Goal: Transaction & Acquisition: Purchase product/service

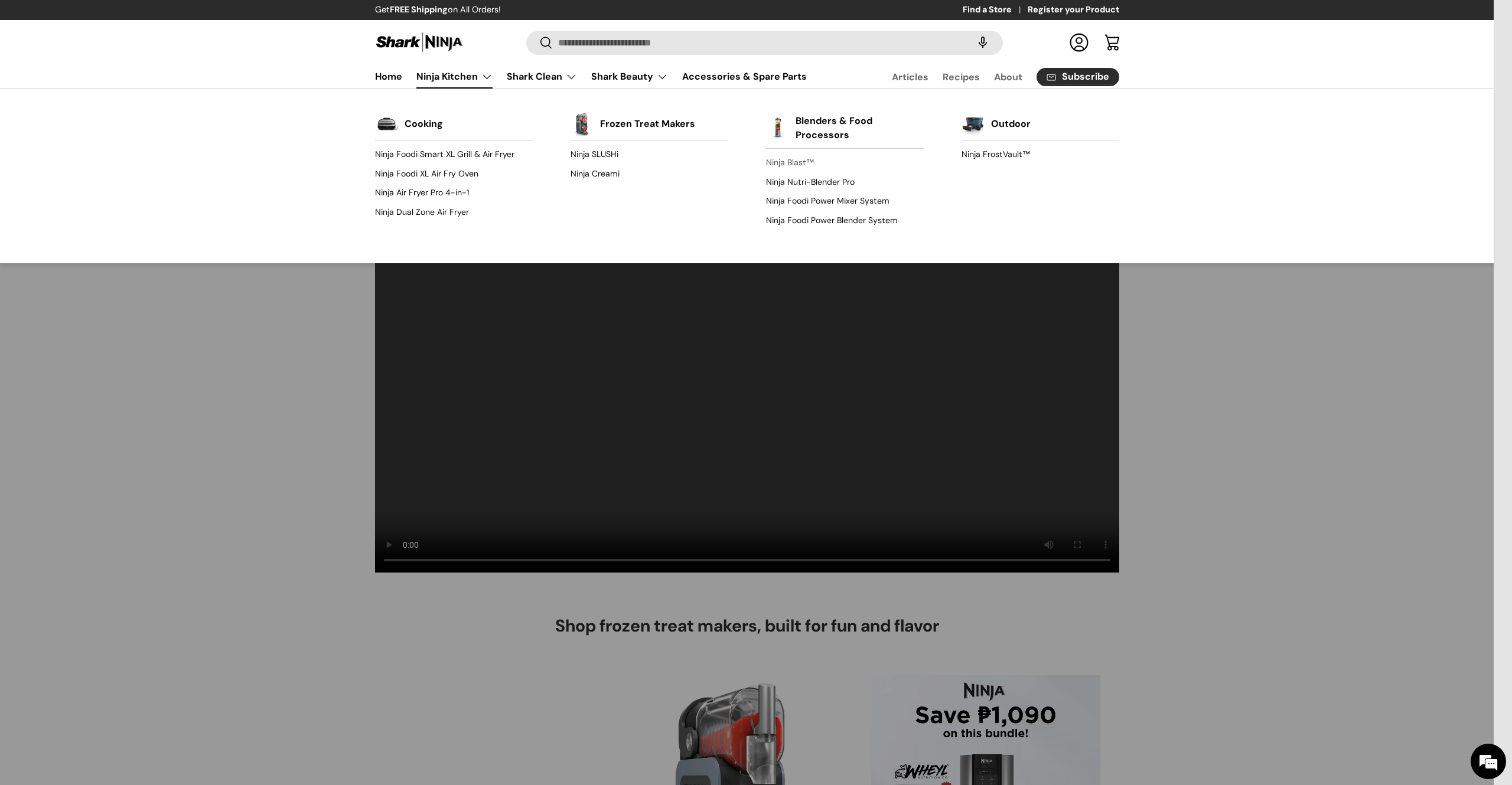
click at [794, 158] on link "Ninja Blast™" at bounding box center [845, 163] width 158 height 19
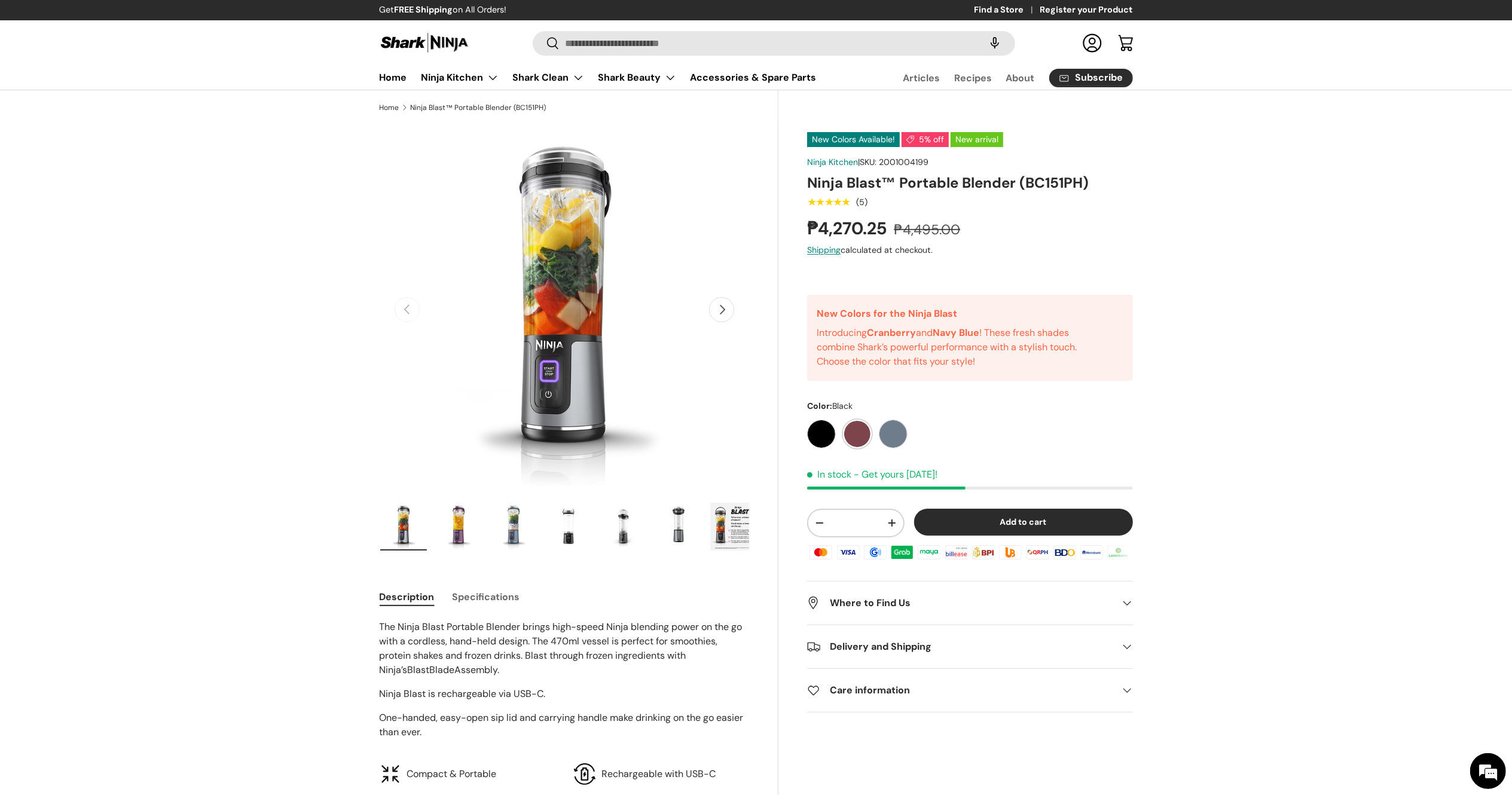
click at [862, 430] on label "Cranberry" at bounding box center [857, 434] width 29 height 29
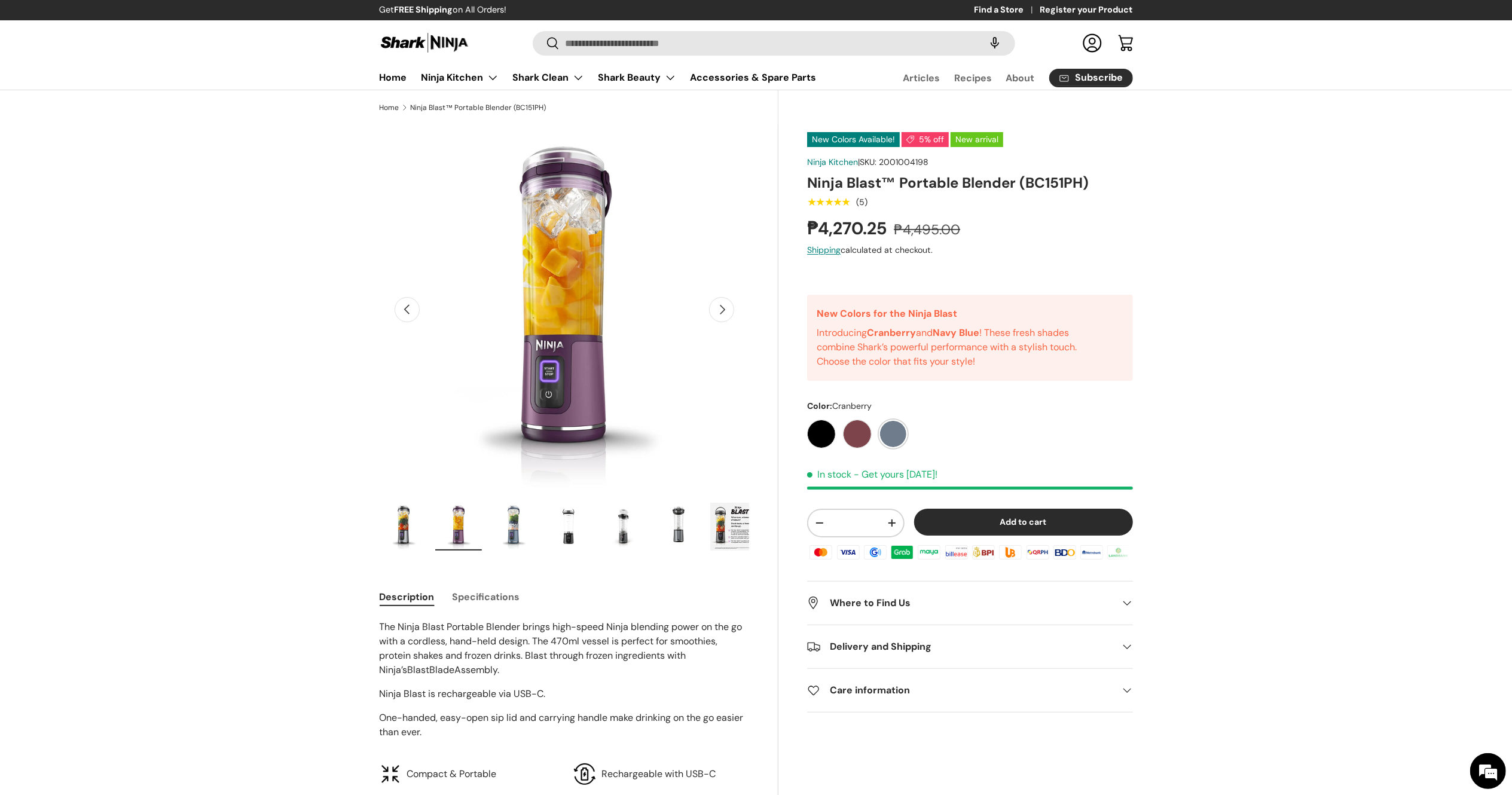
click at [895, 430] on label "Navy Blue" at bounding box center [893, 434] width 29 height 29
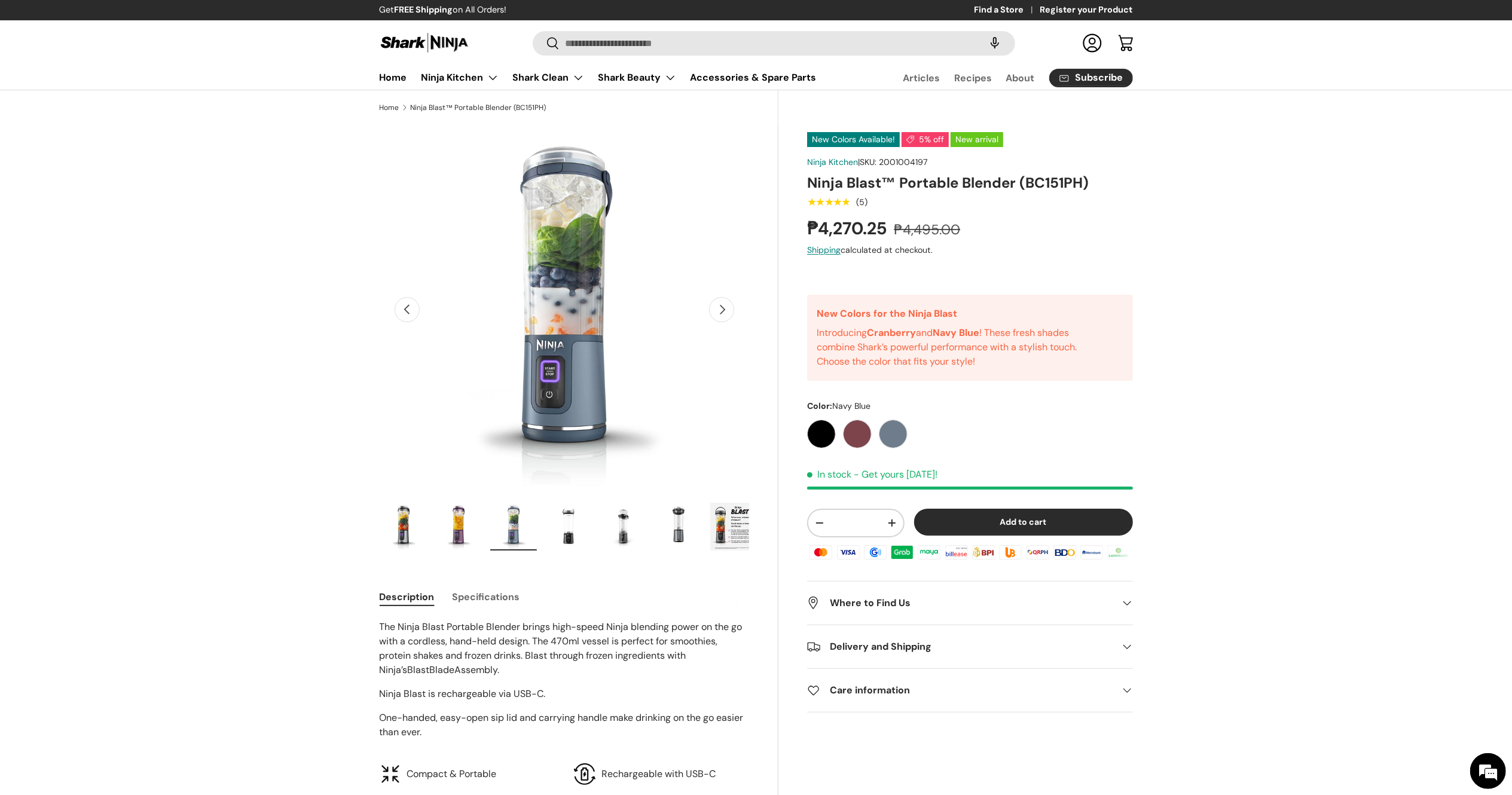
click at [900, 435] on label "Navy Blue" at bounding box center [893, 434] width 29 height 29
